Goal: Transaction & Acquisition: Purchase product/service

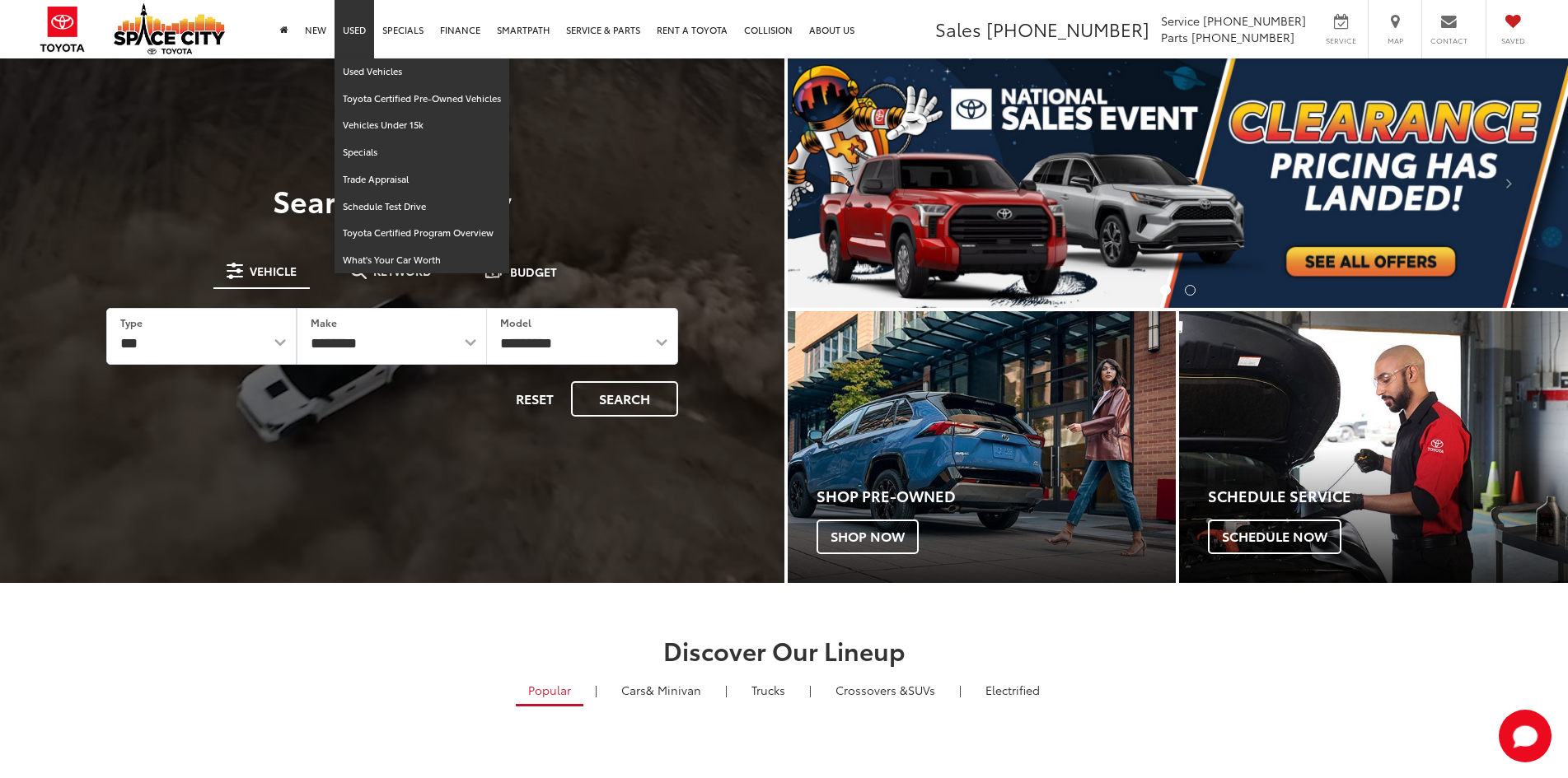
click at [350, 33] on link "Used" at bounding box center [354, 29] width 39 height 59
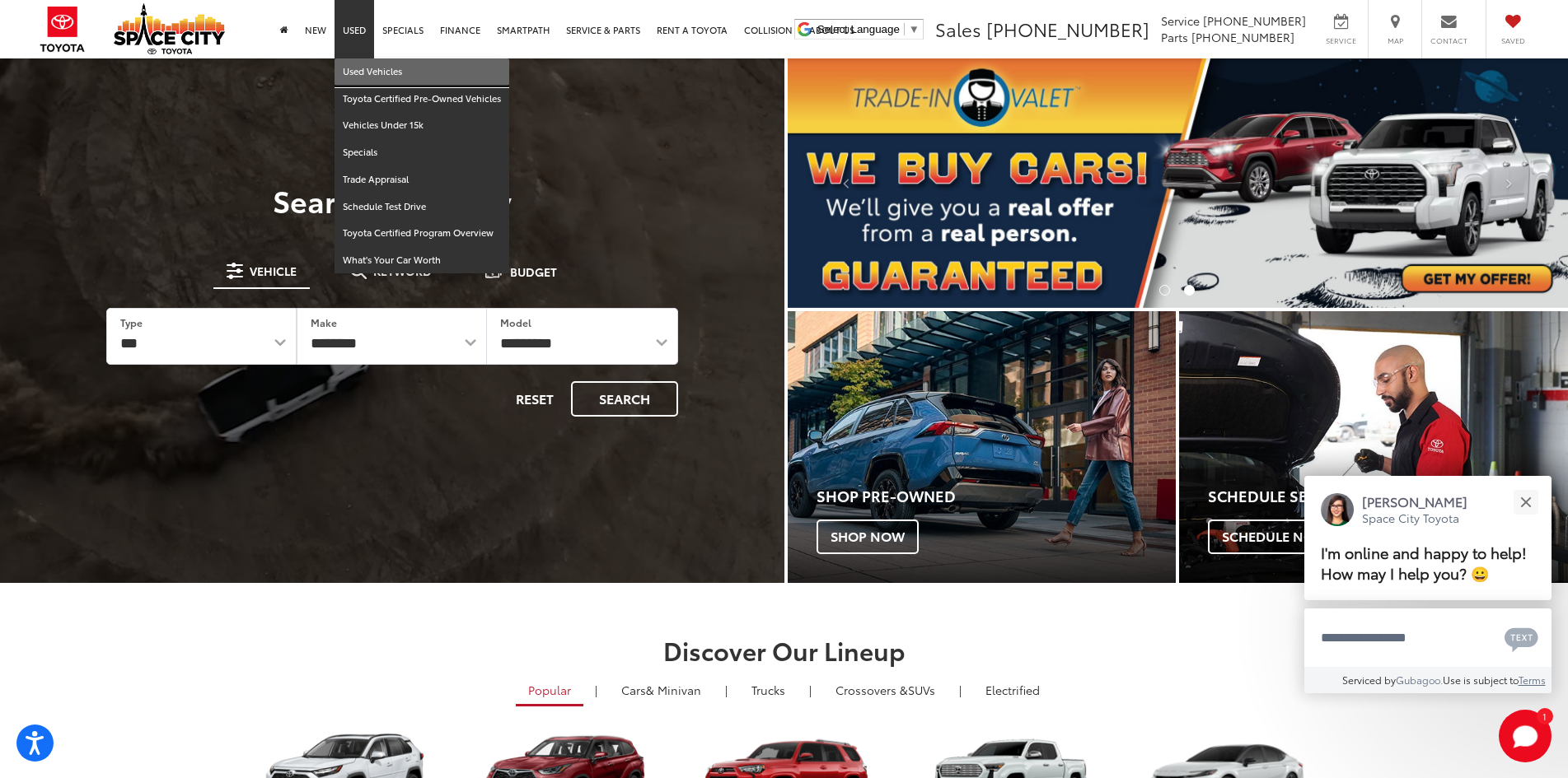
click at [350, 67] on link "Used Vehicles" at bounding box center [422, 72] width 174 height 28
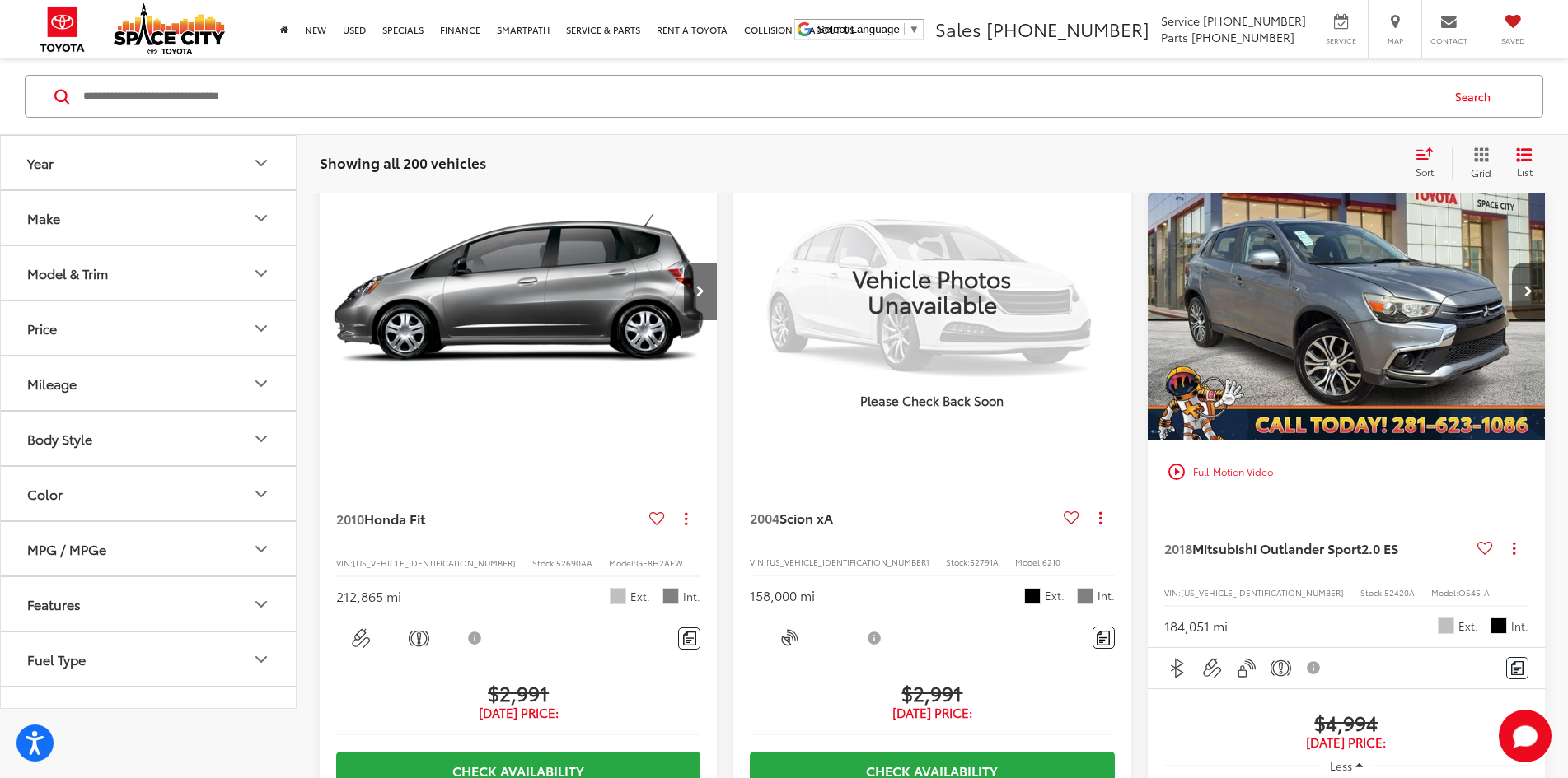
scroll to position [83, 0]
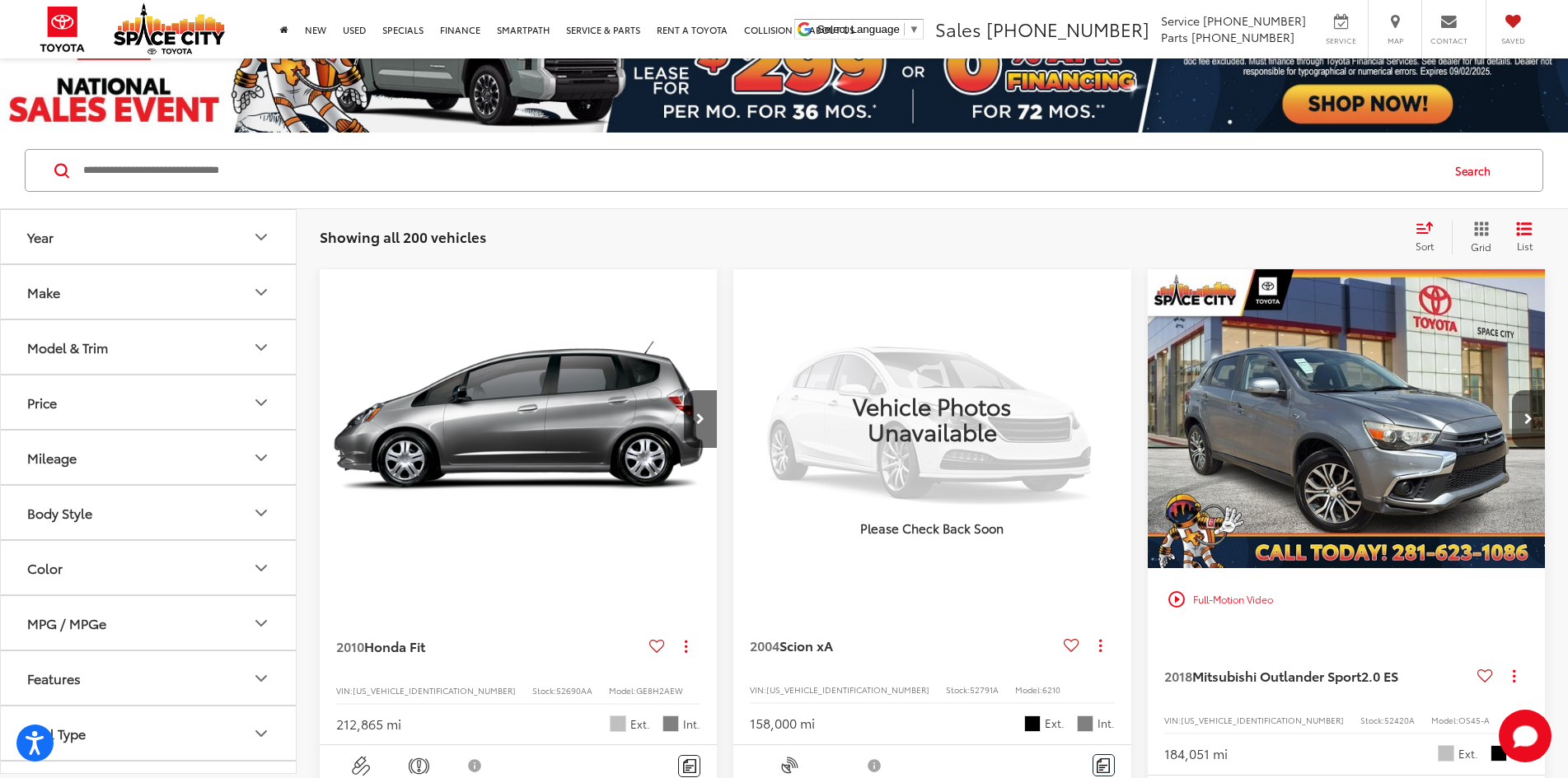
click at [454, 374] on img "2010 Honda Fit Base 0" at bounding box center [517, 419] width 399 height 300
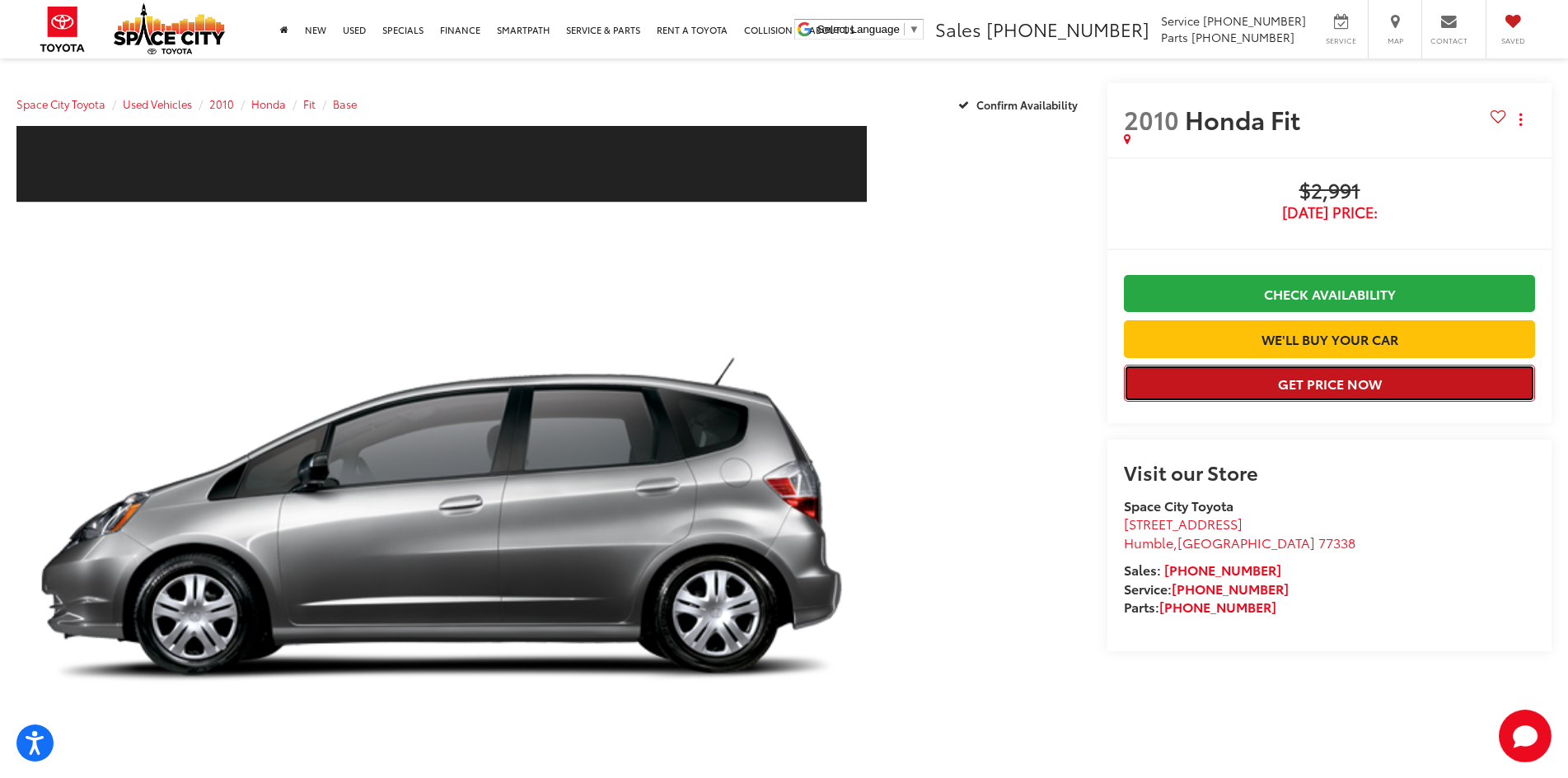
click at [1251, 381] on button "Get Price Now" at bounding box center [1329, 383] width 411 height 37
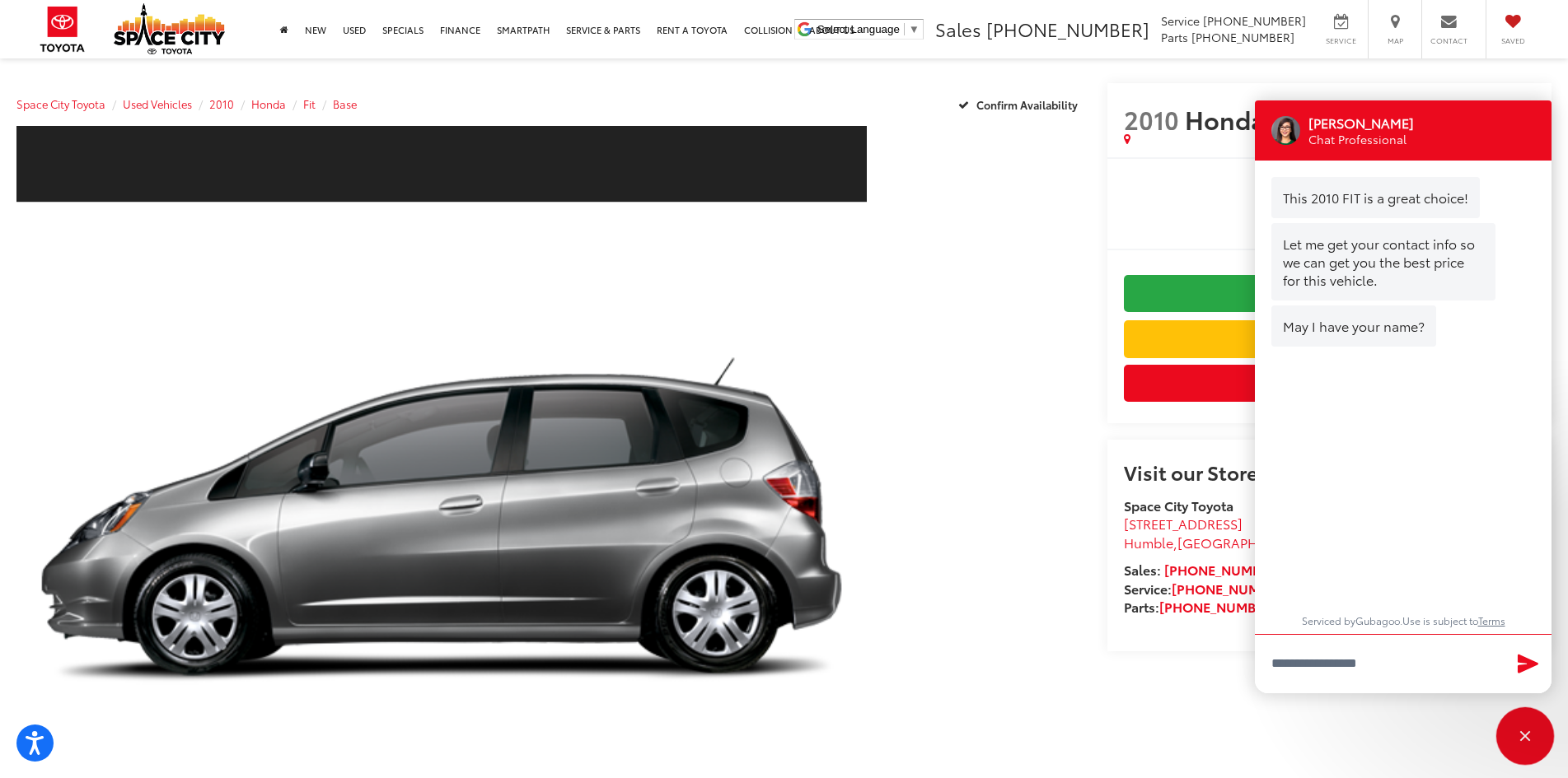
click at [1535, 745] on div "Close" at bounding box center [1524, 736] width 52 height 52
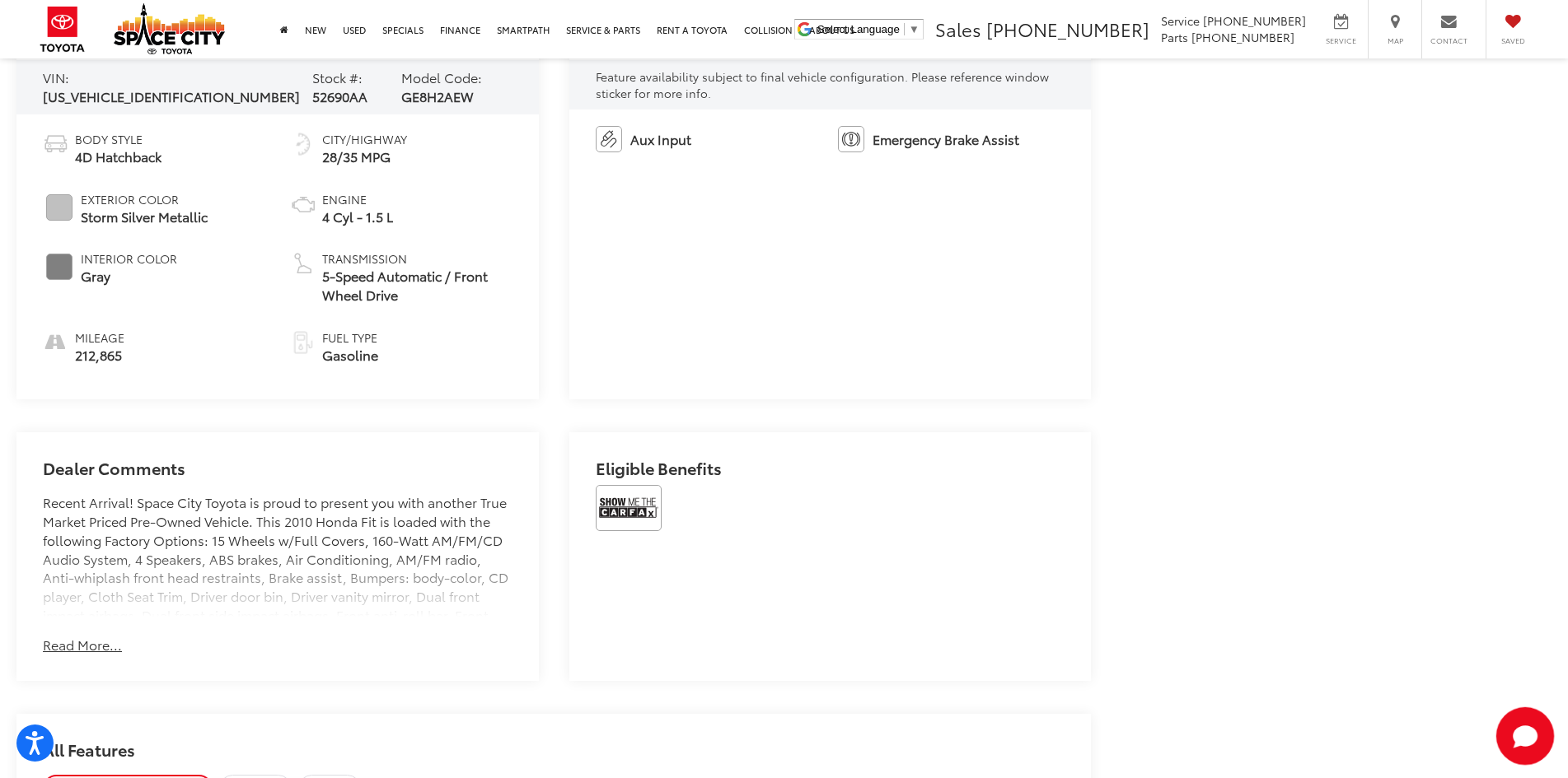
scroll to position [988, 0]
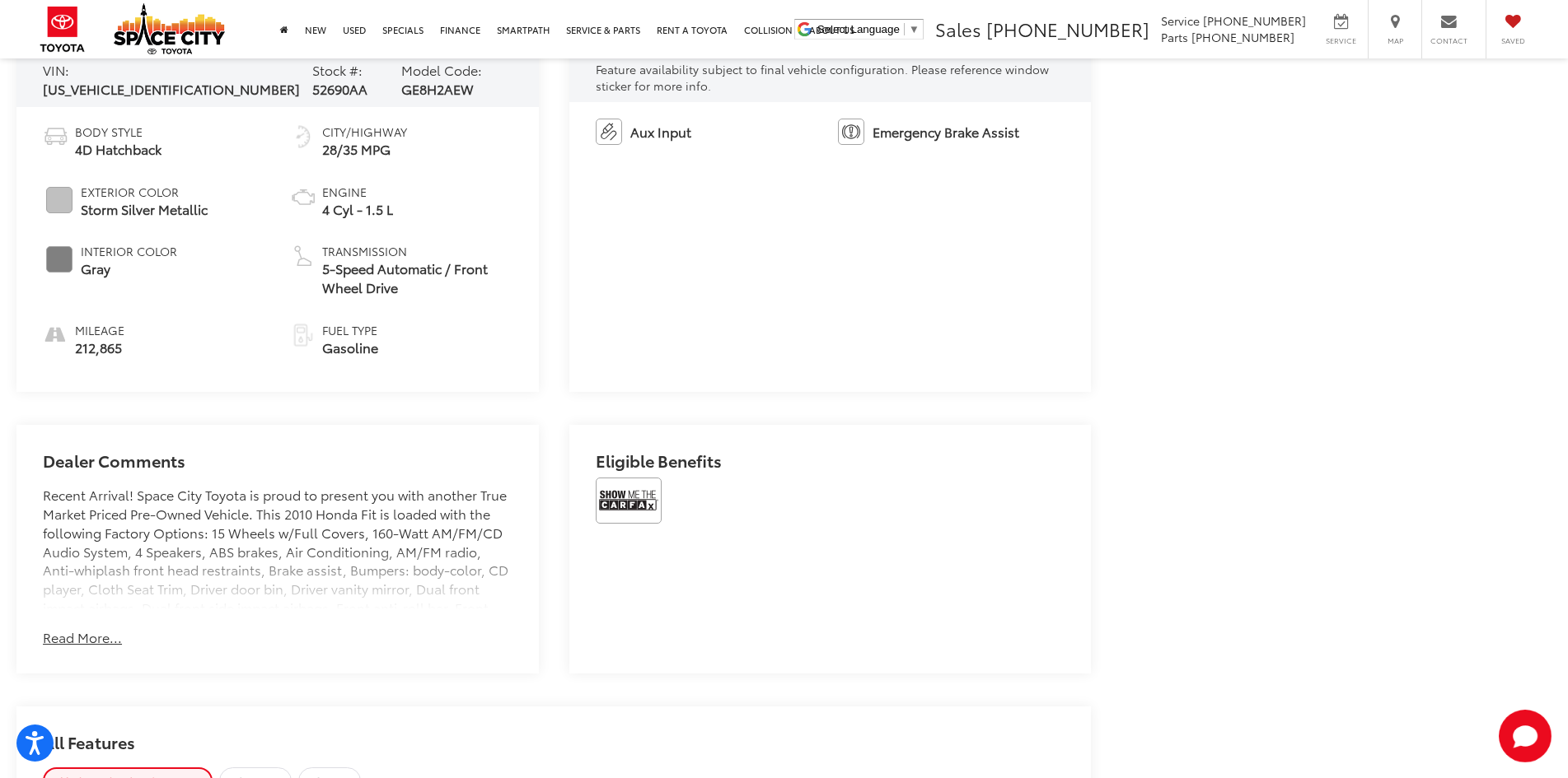
click at [63, 641] on button "Read More..." at bounding box center [83, 638] width 79 height 19
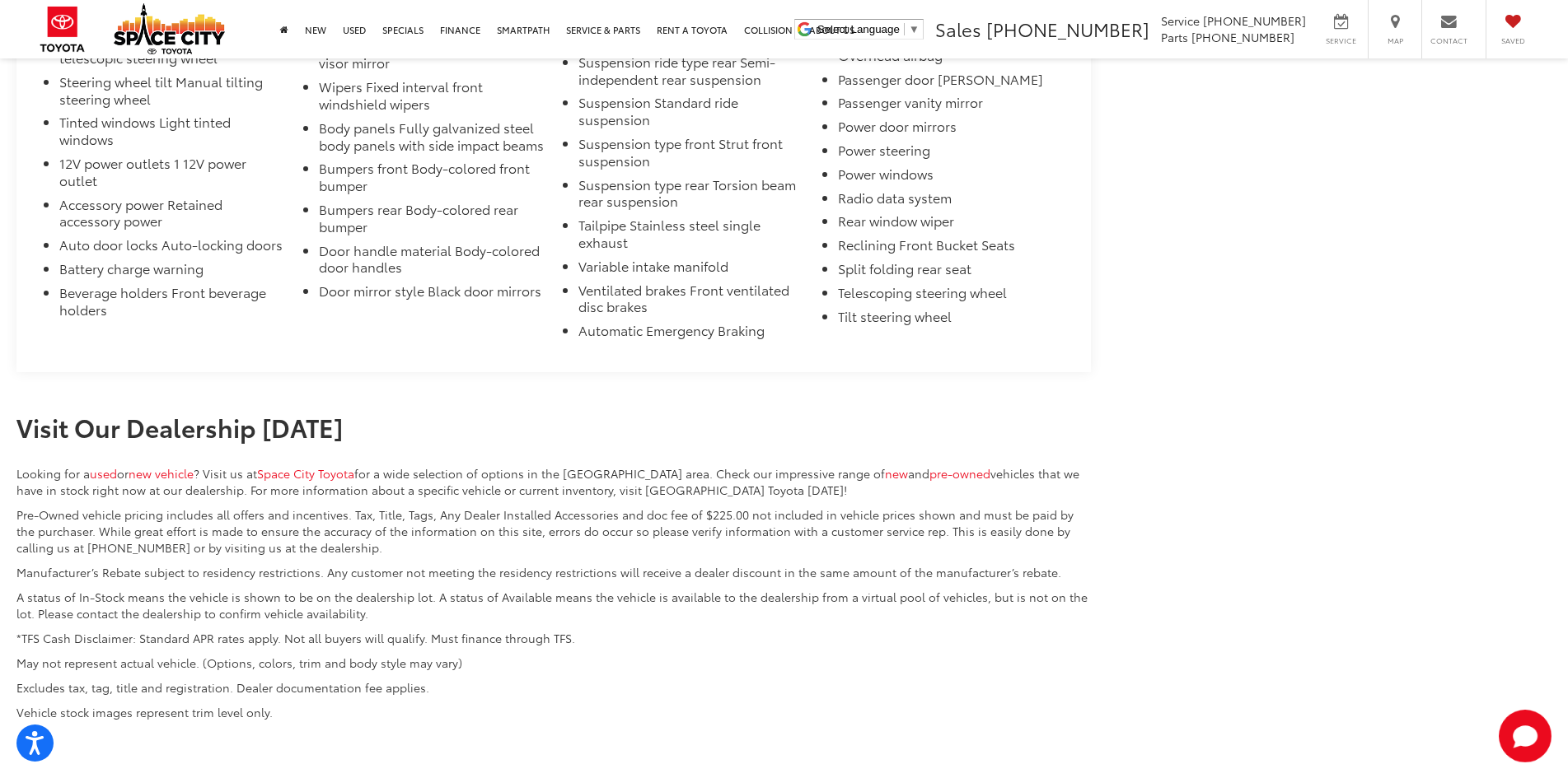
scroll to position [3624, 0]
